Goal: Information Seeking & Learning: Find specific fact

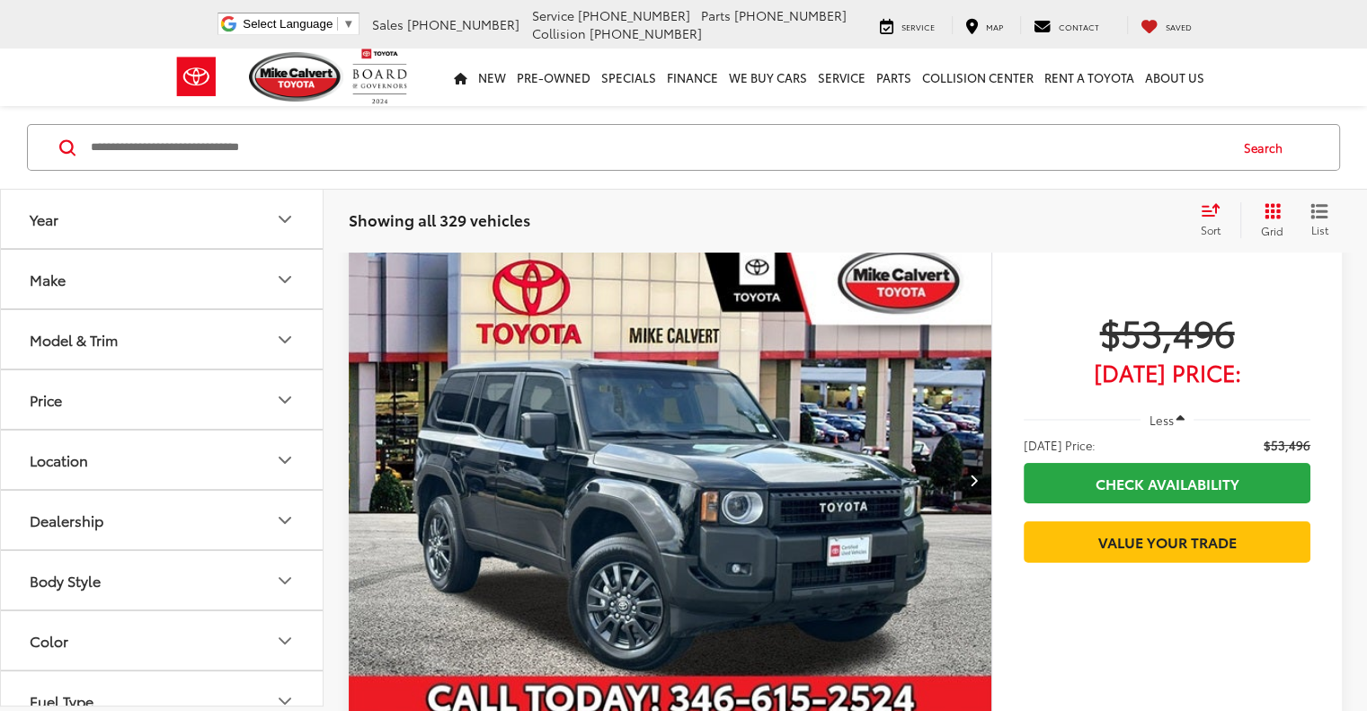
click at [169, 339] on button "Model & Trim" at bounding box center [163, 339] width 324 height 58
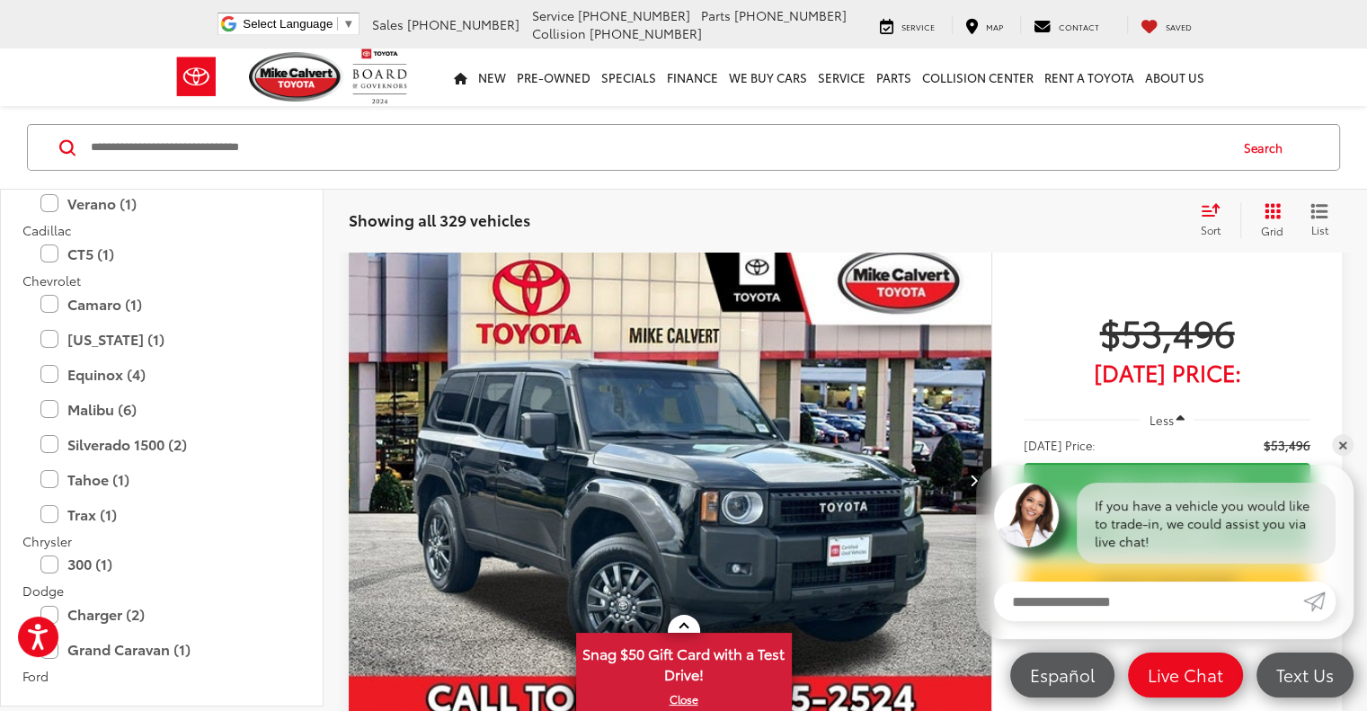
scroll to position [629, 0]
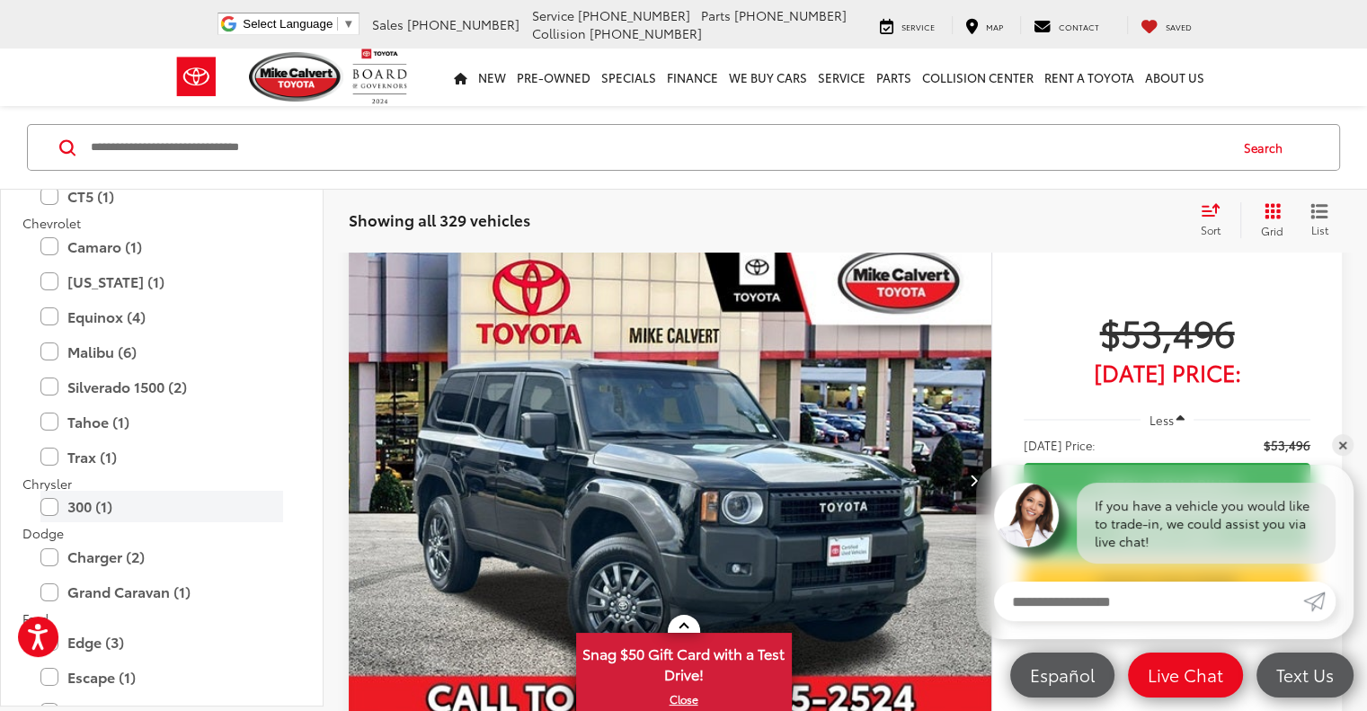
click at [103, 507] on label "300 (1)" at bounding box center [161, 507] width 243 height 31
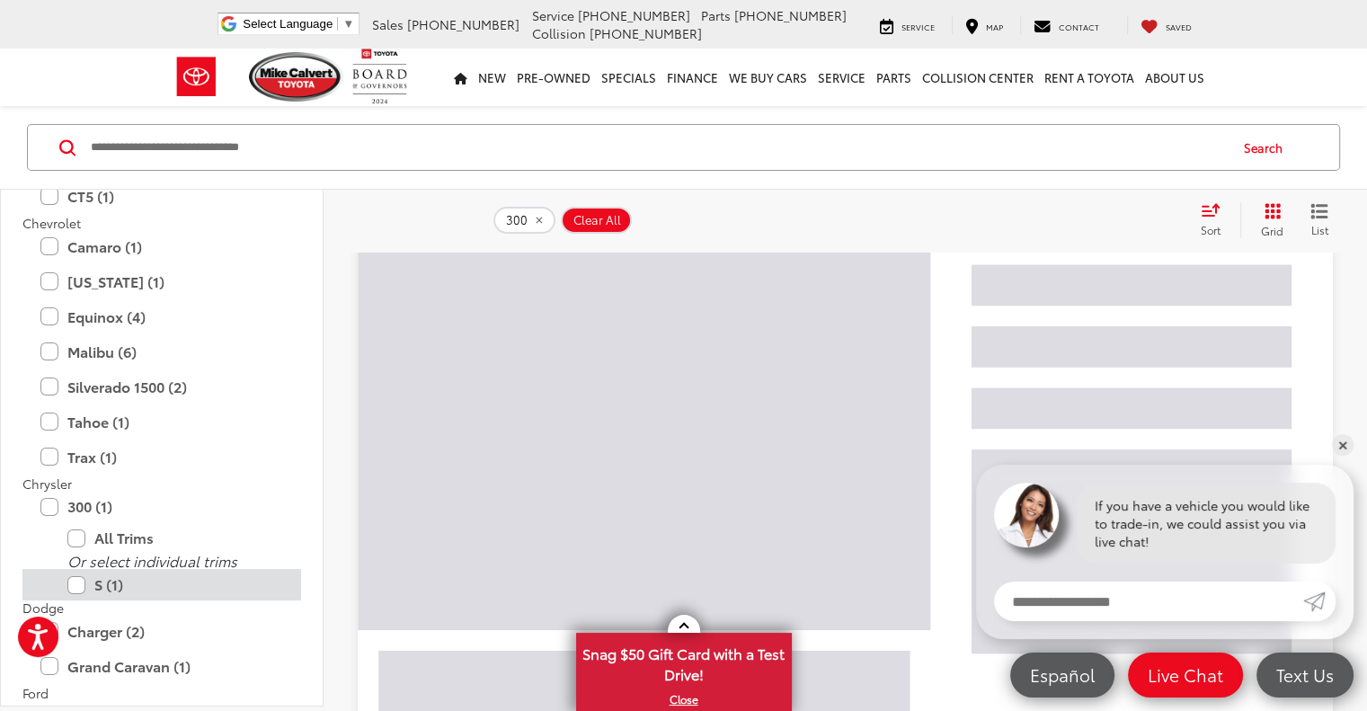
click at [131, 584] on label "S (1)" at bounding box center [175, 585] width 216 height 31
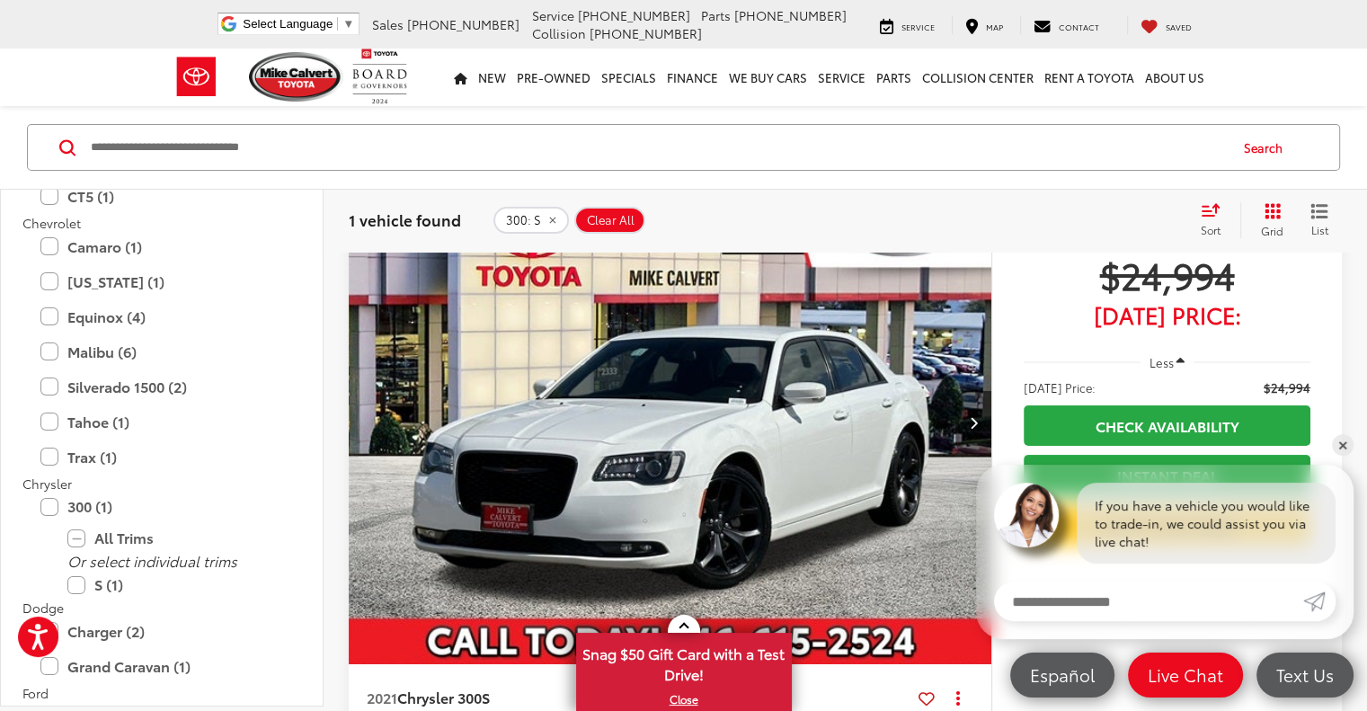
scroll to position [90, 0]
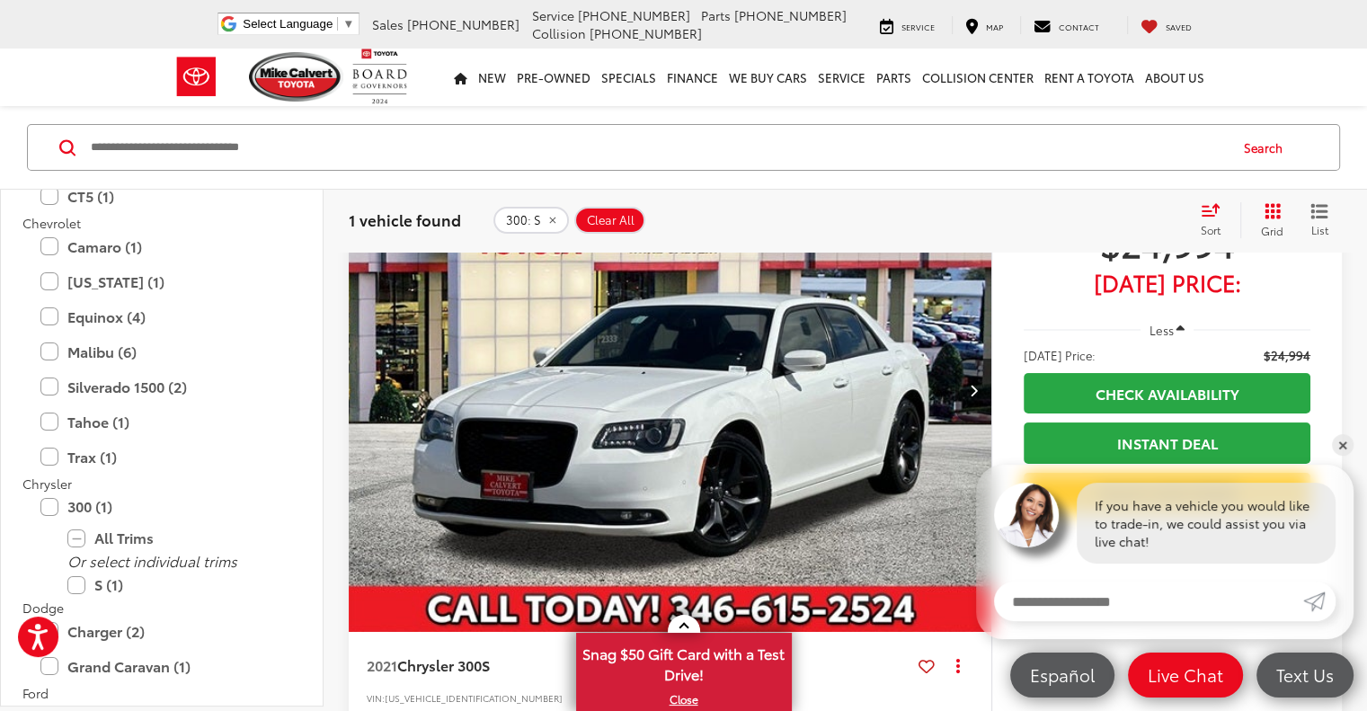
click at [468, 691] on span "[US_VEHICLE_IDENTIFICATION_NUMBER]" at bounding box center [474, 697] width 178 height 13
click at [471, 691] on span "[US_VEHICLE_IDENTIFICATION_NUMBER]" at bounding box center [474, 697] width 178 height 13
copy span "[US_VEHICLE_IDENTIFICATION_NUMBER]"
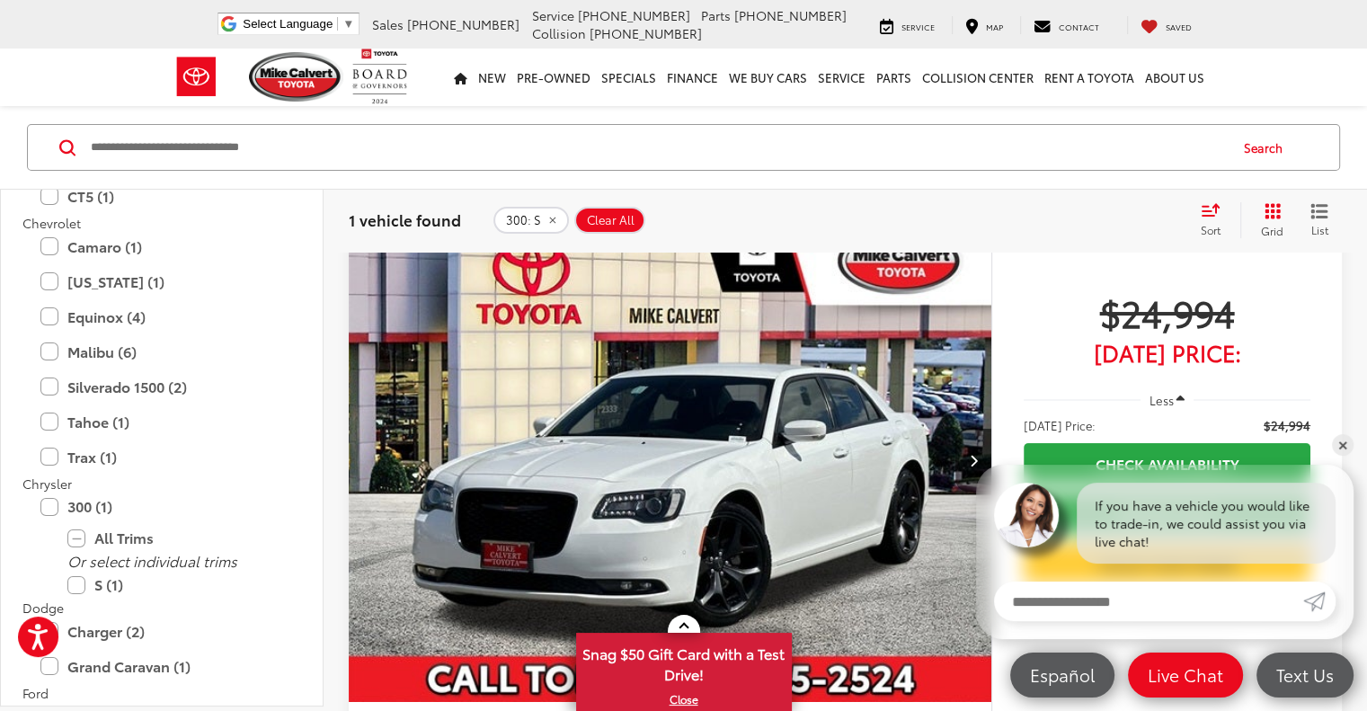
scroll to position [0, 0]
